Goal: Information Seeking & Learning: Learn about a topic

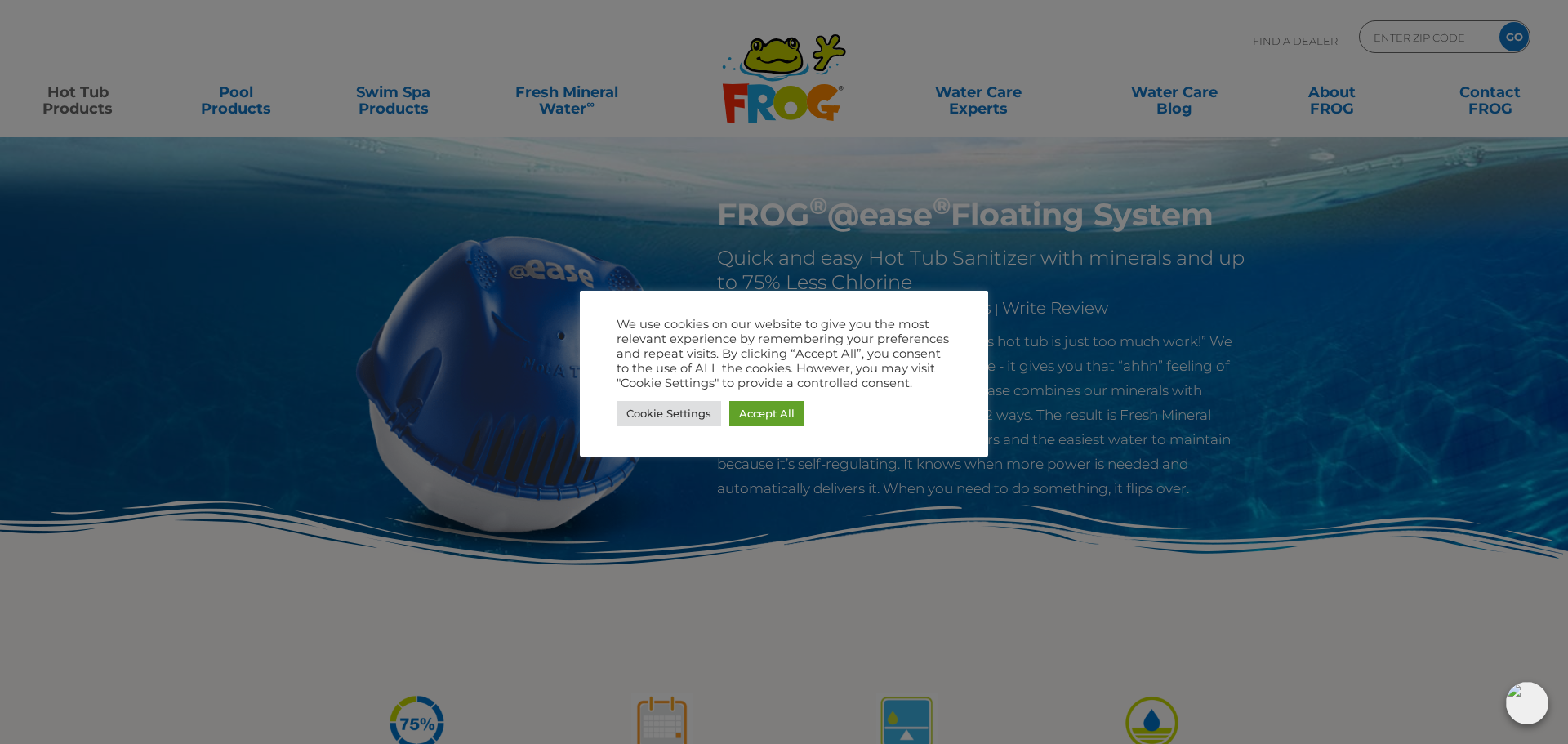
click at [397, 101] on div at bounding box center [784, 372] width 1568 height 744
click at [781, 415] on link "Accept All" at bounding box center [766, 414] width 75 height 25
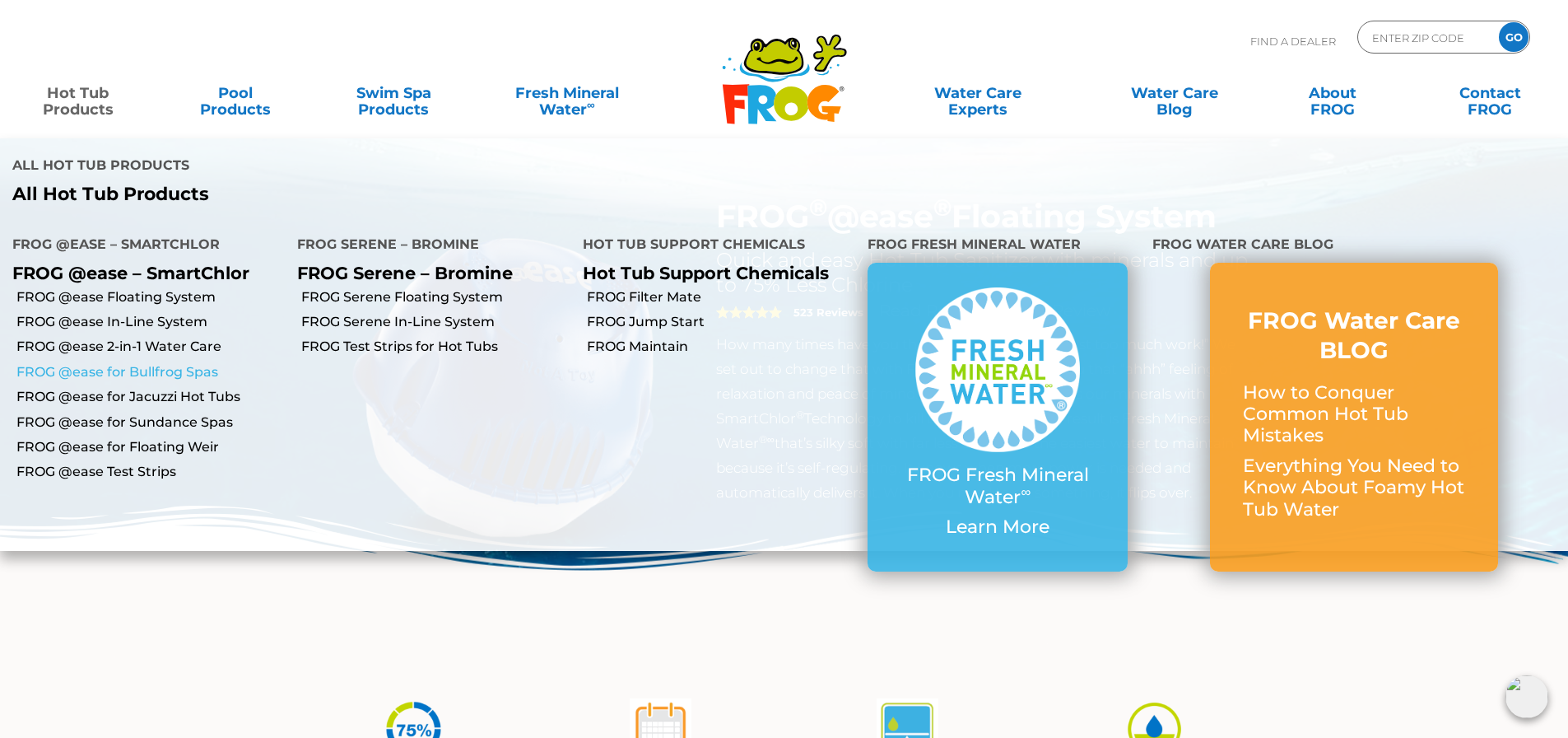
click at [145, 363] on link "FROG @ease for Bullfrog Spas" at bounding box center [151, 372] width 268 height 18
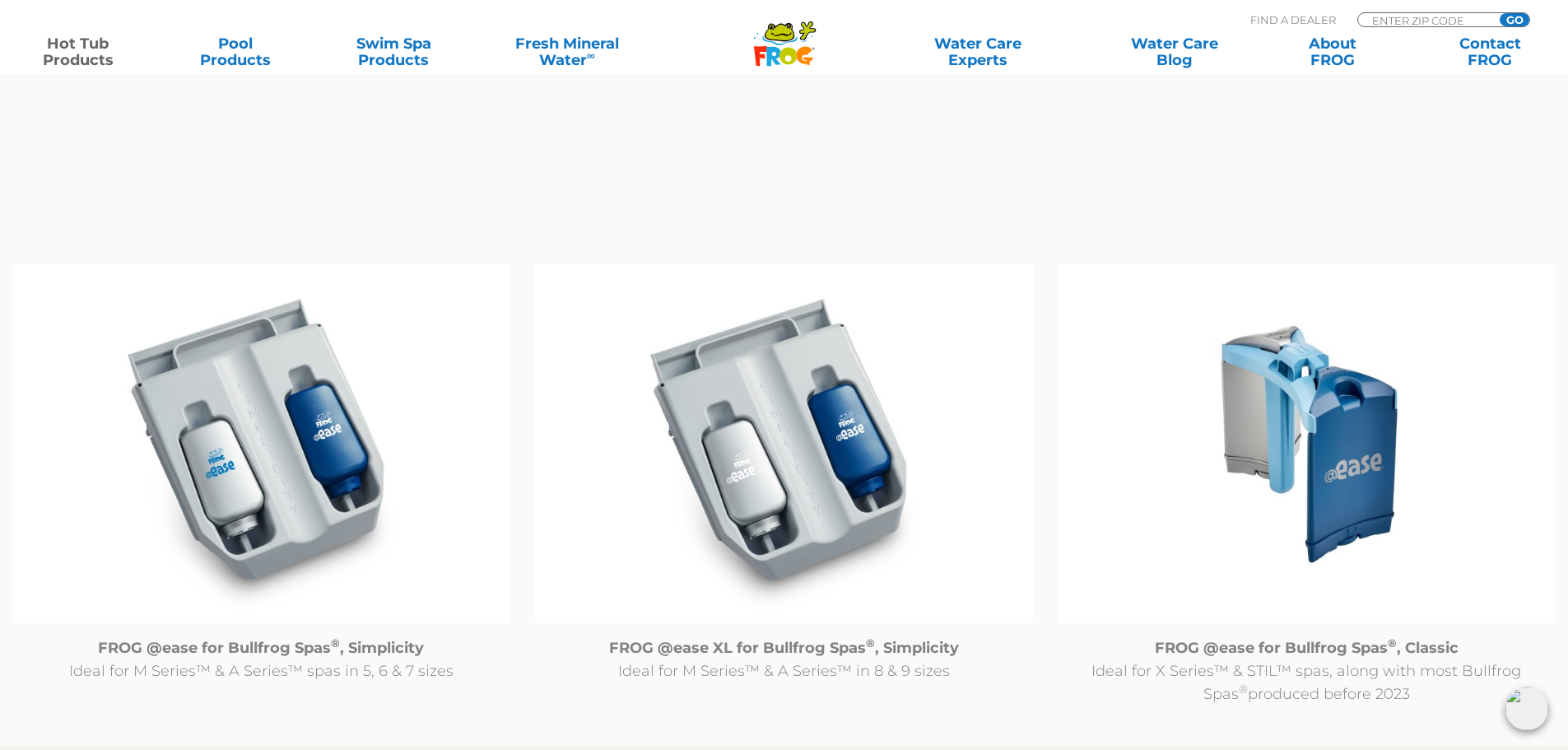
scroll to position [1728, 0]
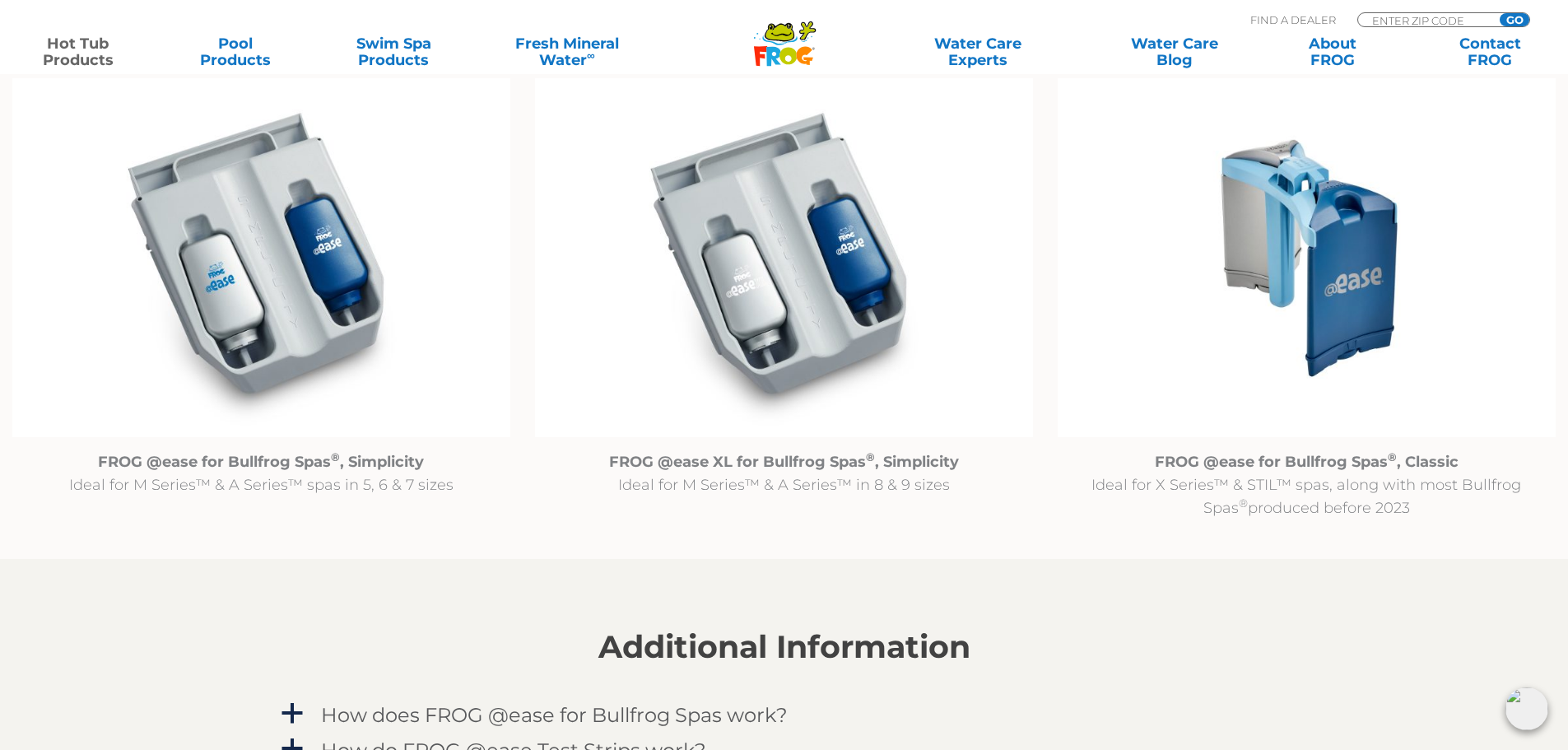
click at [292, 293] on img at bounding box center [262, 258] width 498 height 360
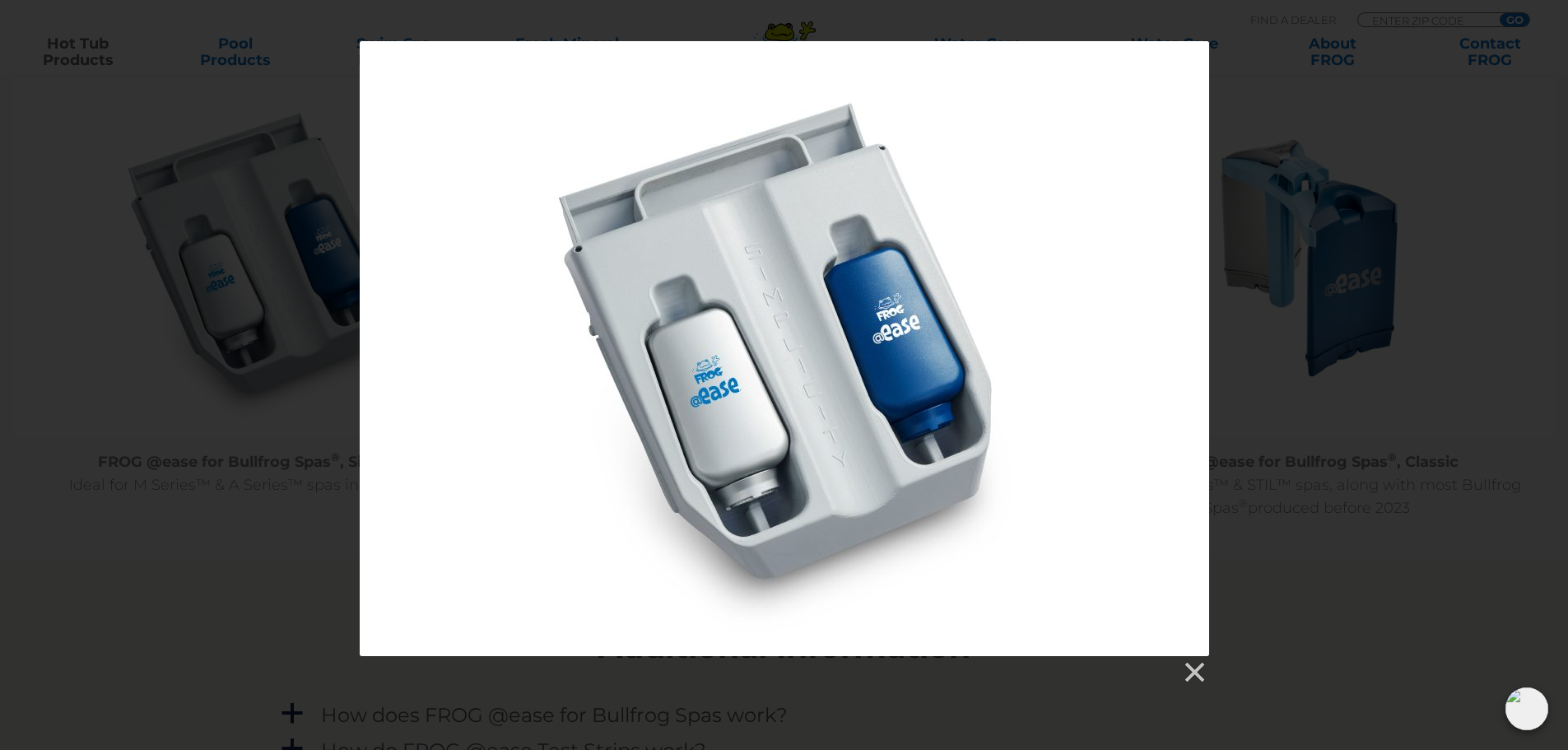
click at [1327, 359] on div at bounding box center [784, 363] width 1568 height 644
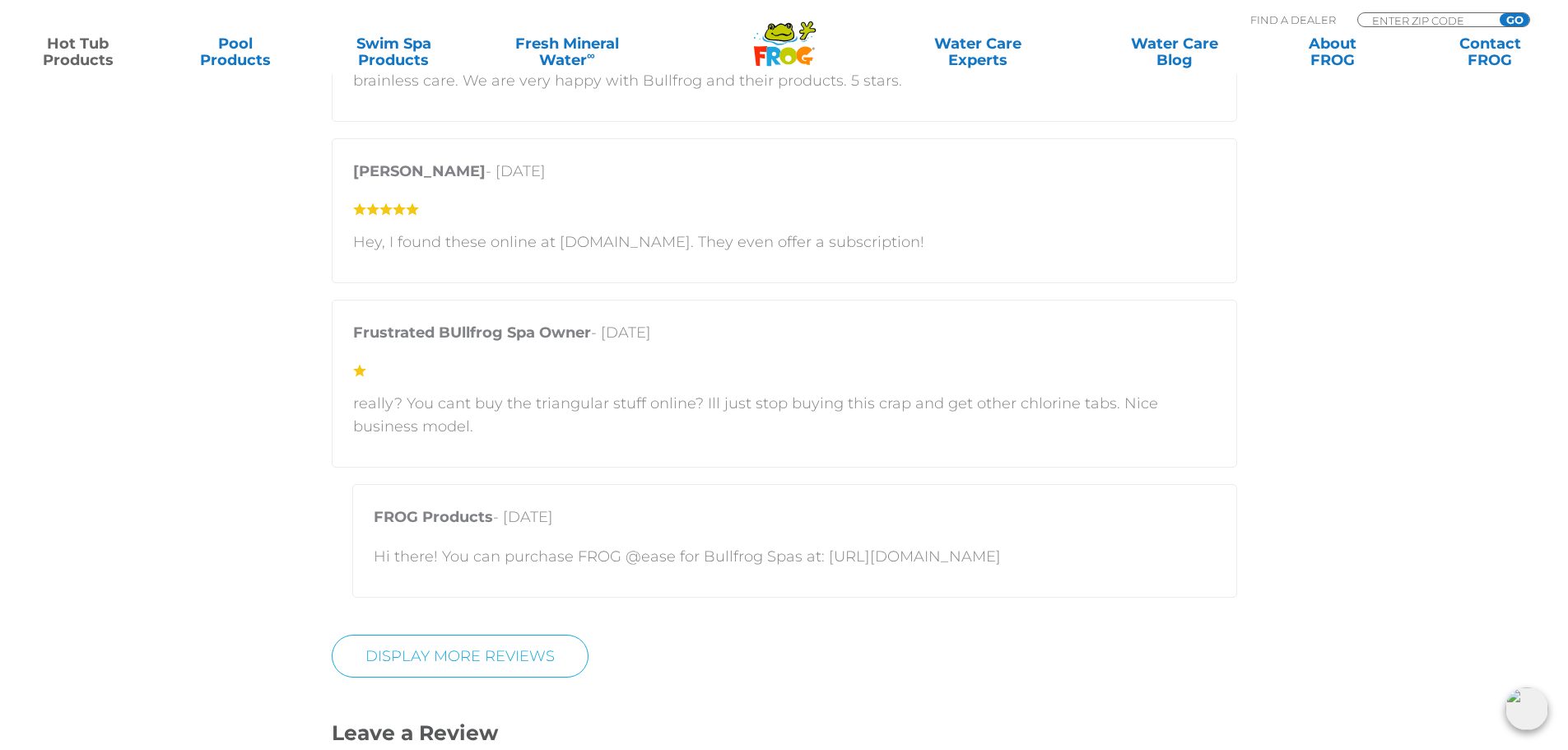
scroll to position [3950, 0]
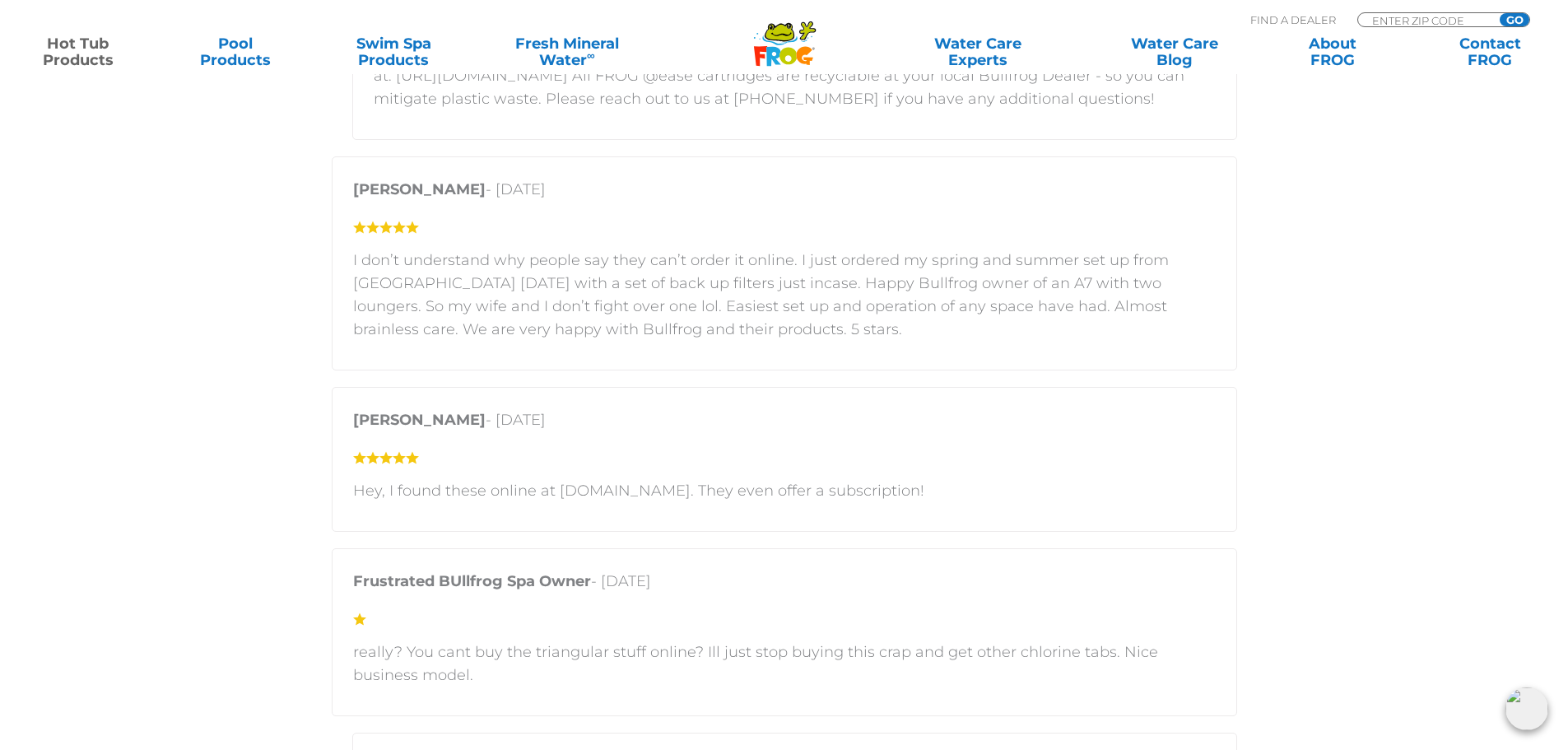
click at [784, 43] on icon at bounding box center [779, 41] width 35 height 10
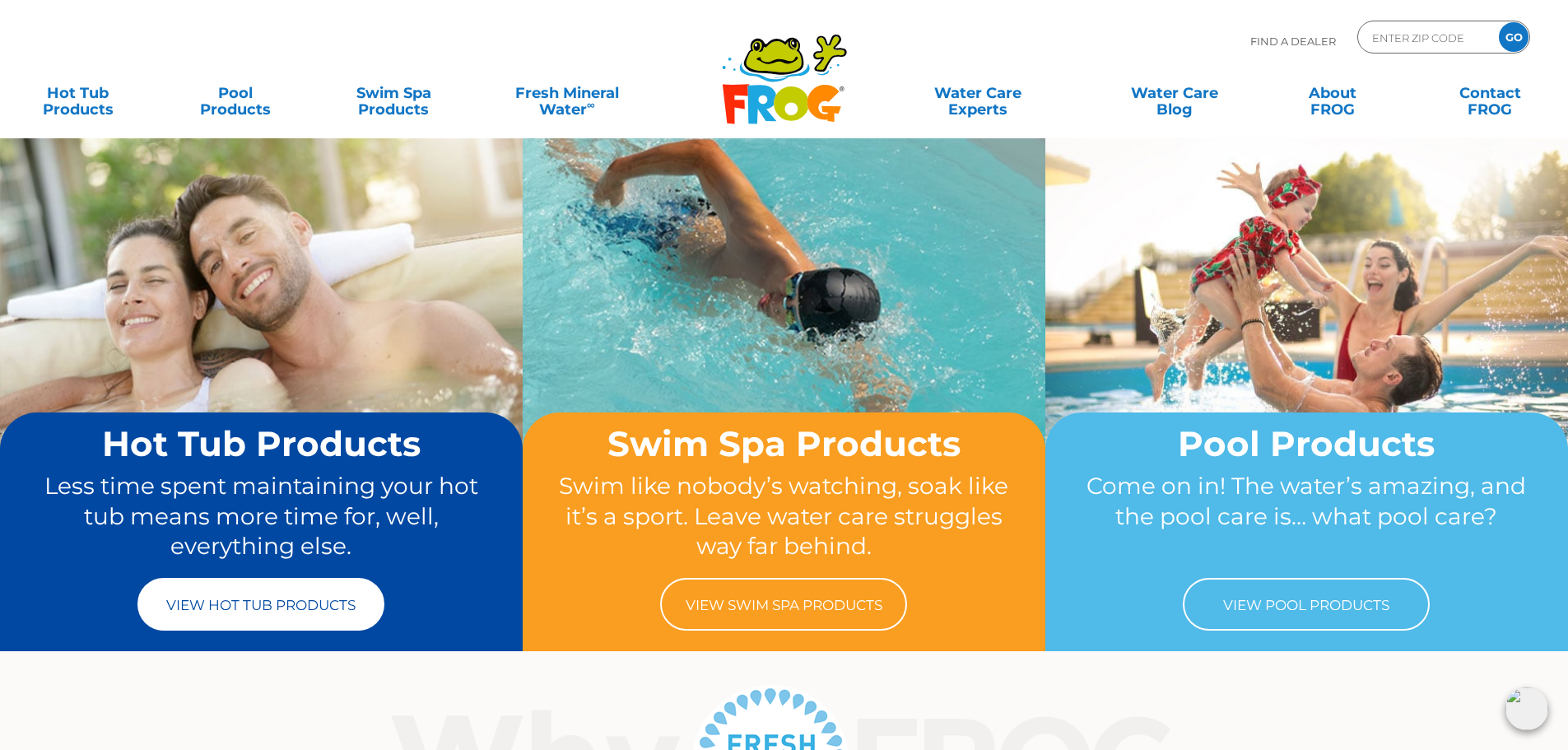
click at [220, 607] on link "View Hot Tub Products" at bounding box center [261, 604] width 247 height 53
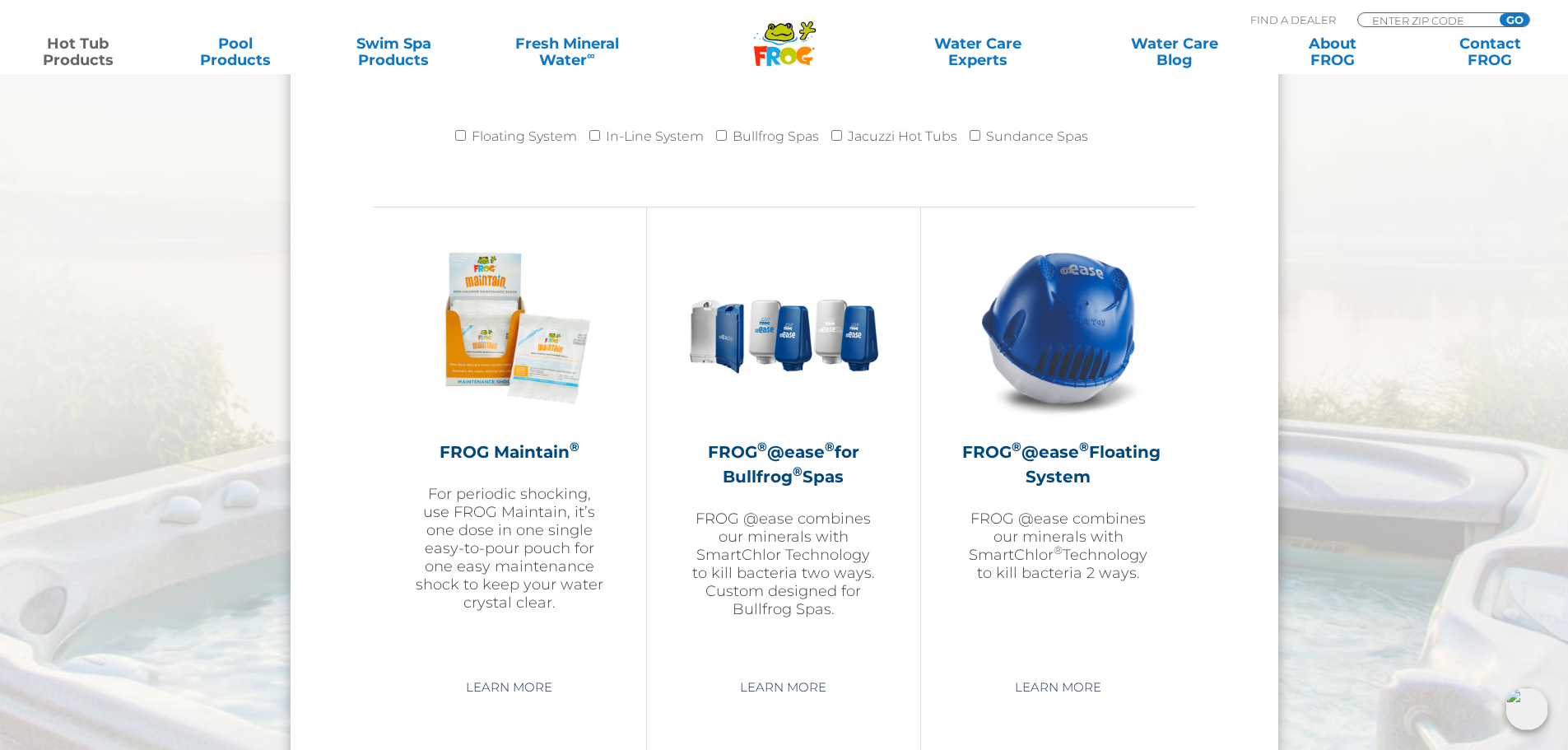
scroll to position [1728, 0]
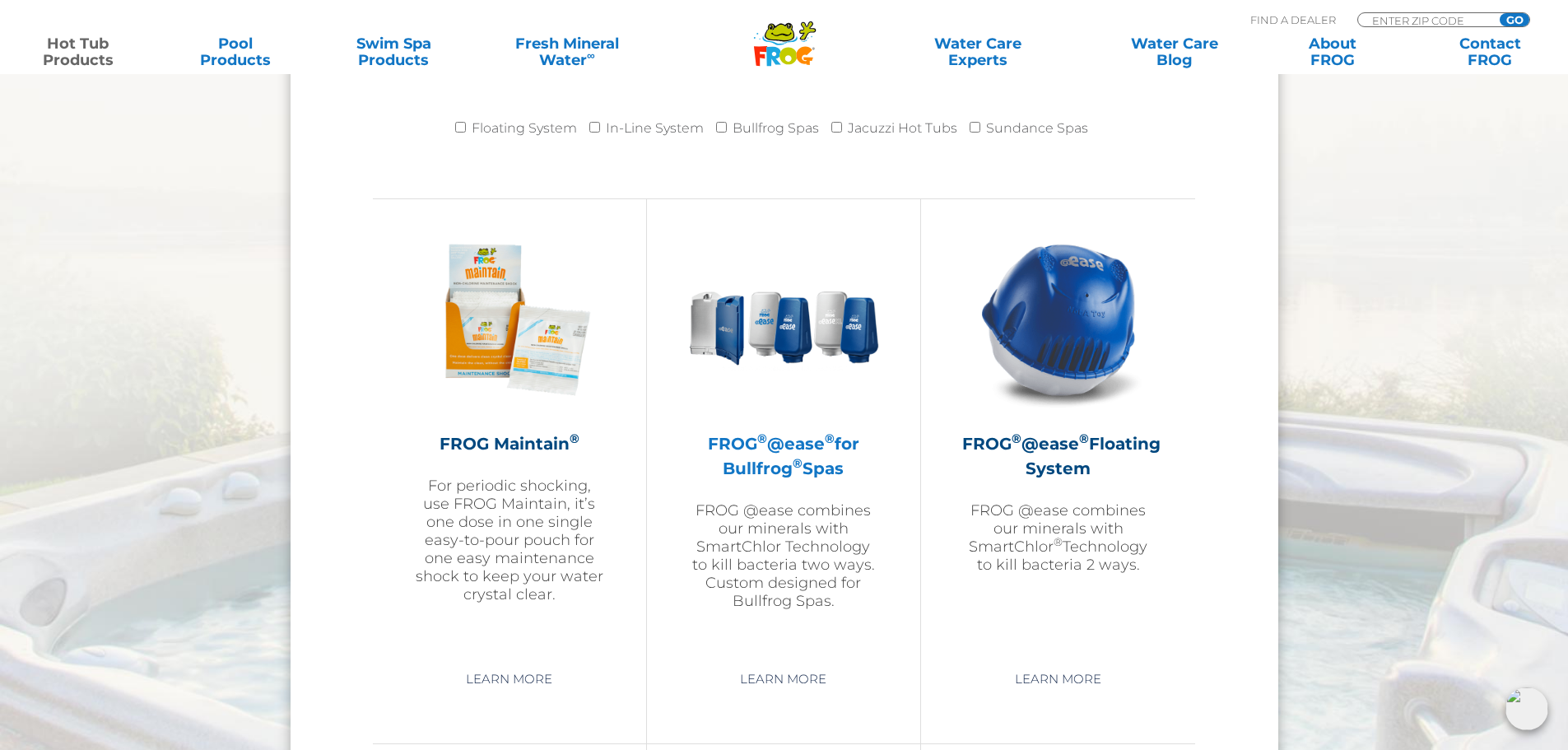
click at [797, 461] on sup "®" at bounding box center [798, 462] width 10 height 15
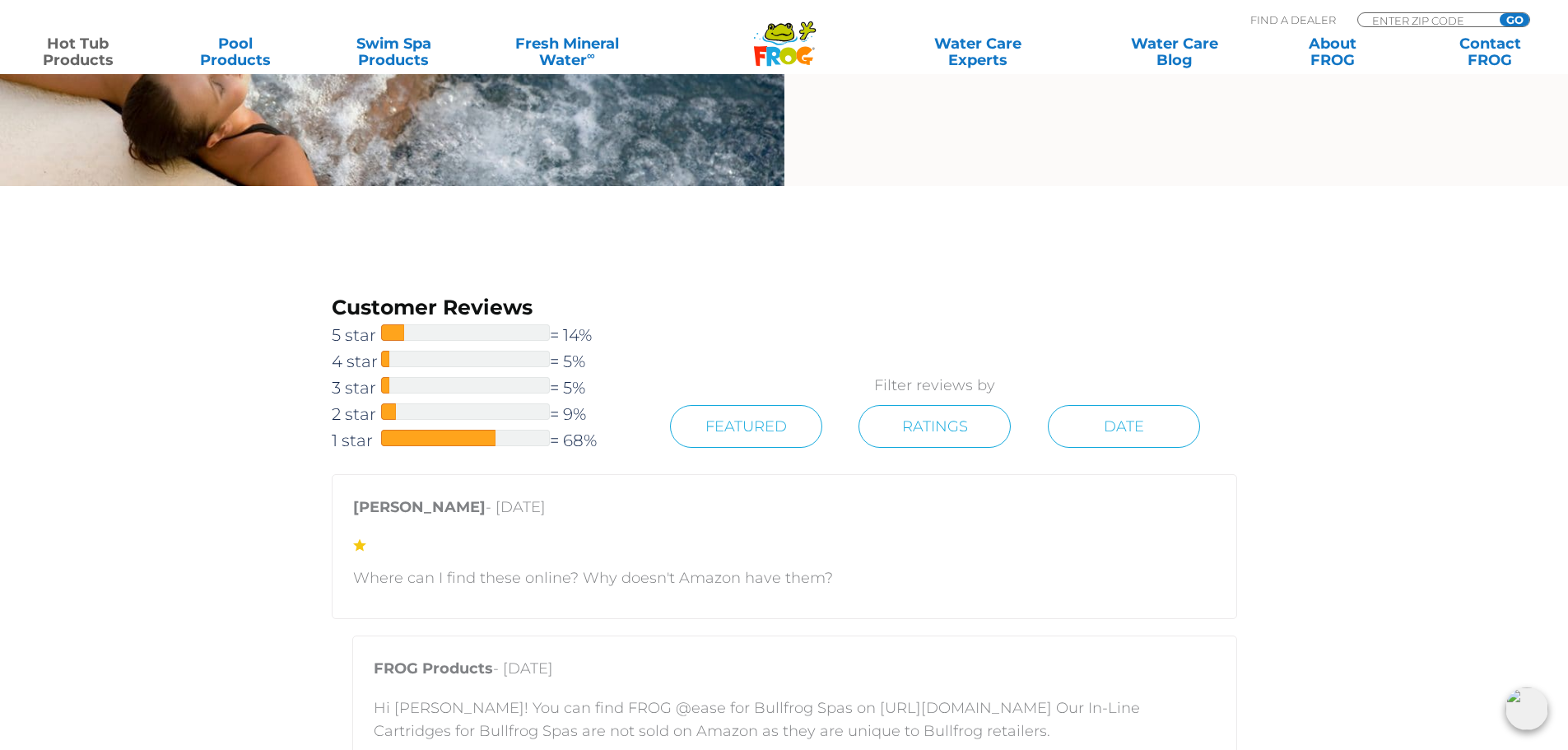
scroll to position [3127, 0]
